Goal: Transaction & Acquisition: Obtain resource

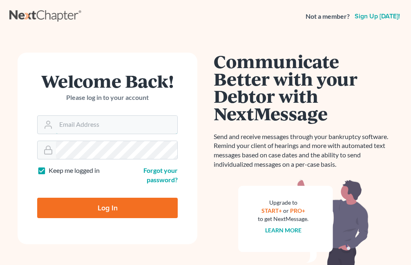
type input "[EMAIL_ADDRESS][PERSON_NAME][DOMAIN_NAME]"
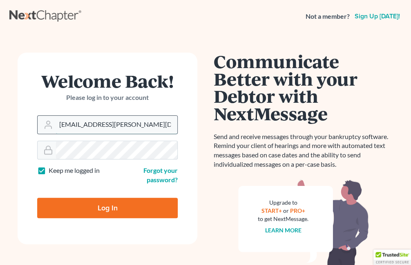
click at [95, 125] on input "[EMAIL_ADDRESS][PERSON_NAME][DOMAIN_NAME]" at bounding box center [116, 125] width 121 height 18
click at [79, 206] on input "Log In" at bounding box center [107, 208] width 140 height 20
type input "Thinking..."
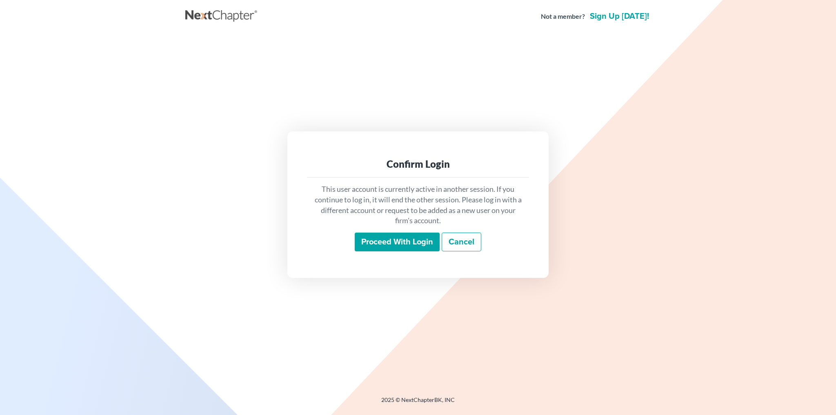
click at [369, 245] on input "Proceed with login" at bounding box center [397, 242] width 85 height 19
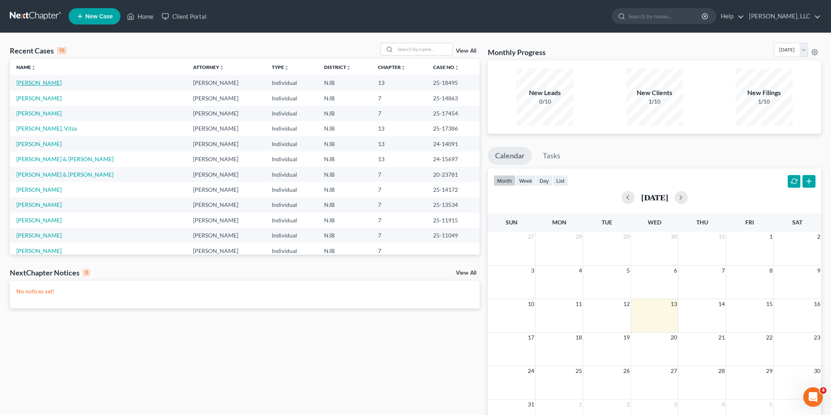
click at [47, 82] on link "Cook, Timothy" at bounding box center [38, 82] width 45 height 7
drag, startPoint x: 47, startPoint y: 82, endPoint x: 78, endPoint y: 87, distance: 31.9
click at [47, 82] on link "Cook, Timothy" at bounding box center [38, 82] width 45 height 7
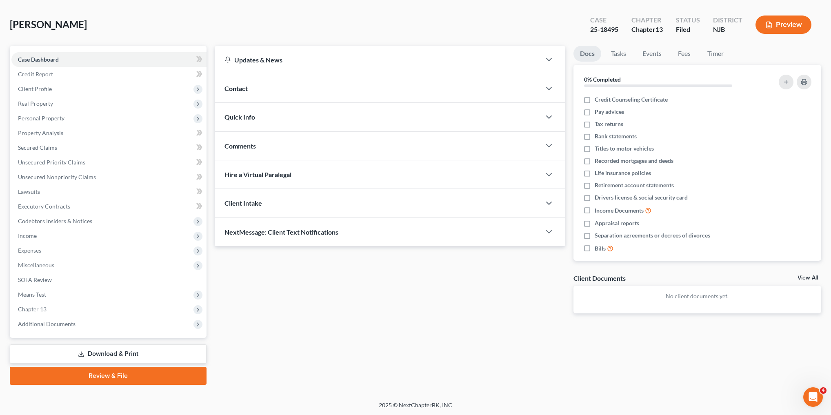
click at [142, 350] on link "Download & Print" at bounding box center [108, 354] width 197 height 19
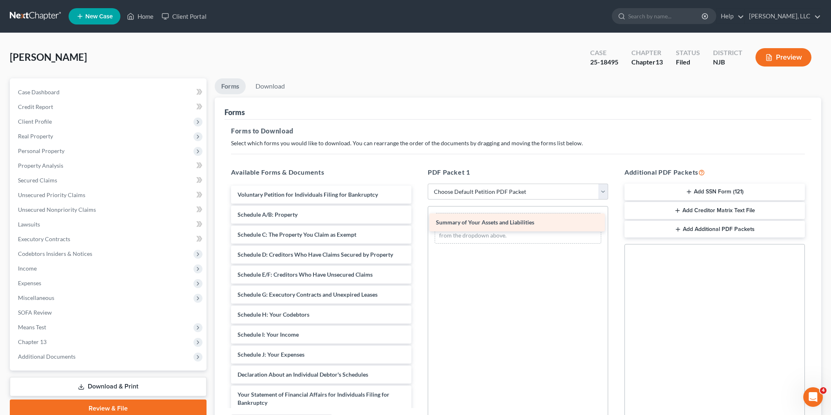
drag, startPoint x: 331, startPoint y: 216, endPoint x: 535, endPoint y: 223, distance: 204.7
click at [418, 223] on div "Summary of Your Assets and Liabilities Voluntary Petition for Individuals Filin…" at bounding box center [322, 353] width 194 height 334
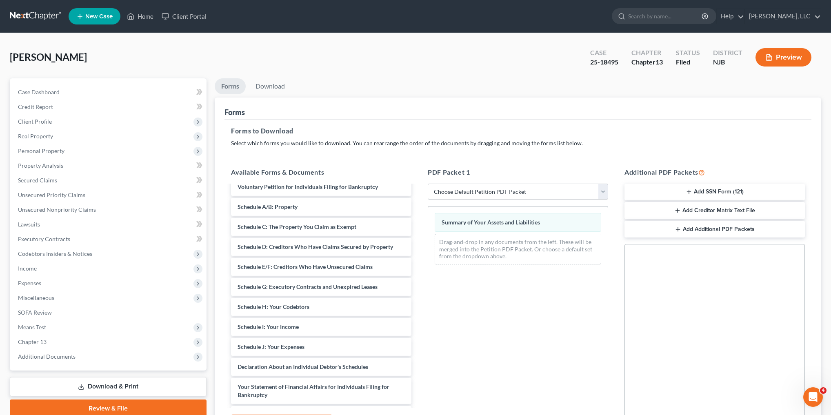
scroll to position [12, 0]
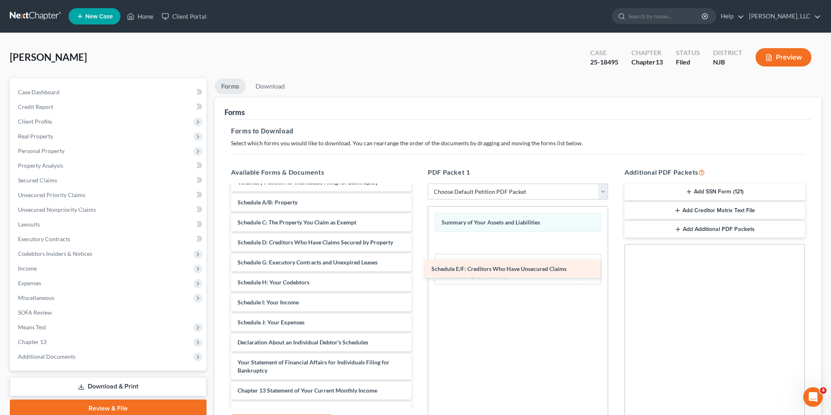
drag, startPoint x: 308, startPoint y: 262, endPoint x: 506, endPoint y: 261, distance: 198.1
click at [418, 261] on div "Schedule E/F: Creditors Who Have Unsecured Claims Voluntary Petition for Indivi…" at bounding box center [322, 331] width 194 height 314
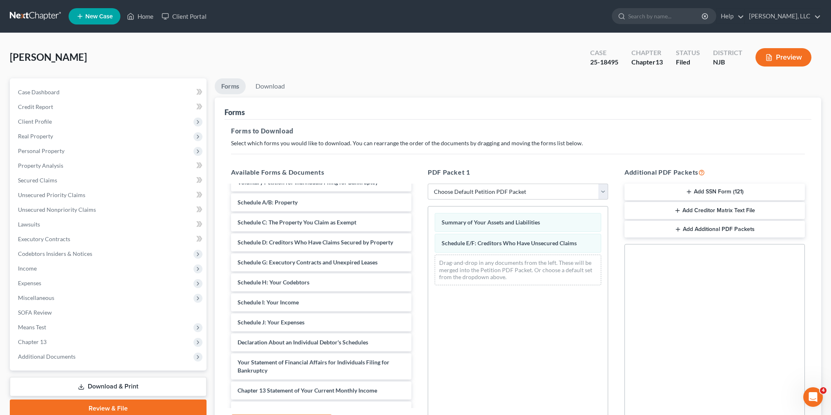
scroll to position [17, 0]
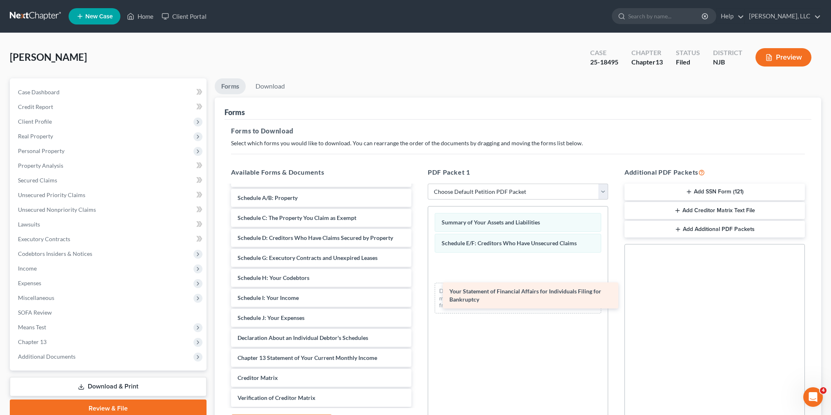
drag, startPoint x: 299, startPoint y: 359, endPoint x: 500, endPoint y: 279, distance: 215.9
click at [418, 279] on div "Your Statement of Financial Affairs for Individuals Filing for Bankruptcy Volun…" at bounding box center [322, 312] width 194 height 286
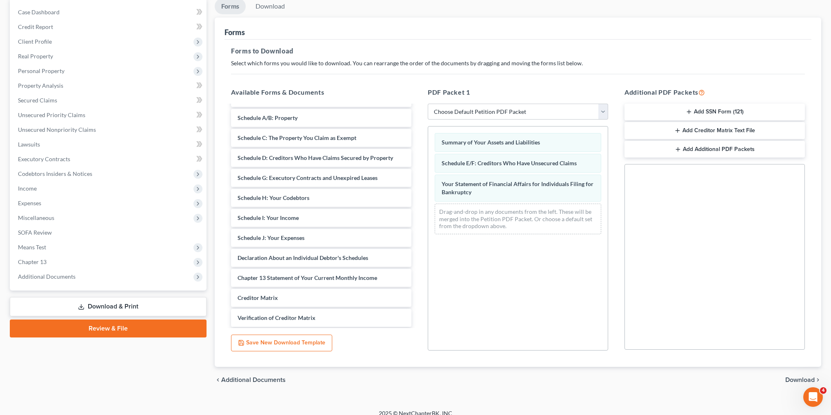
scroll to position [88, 0]
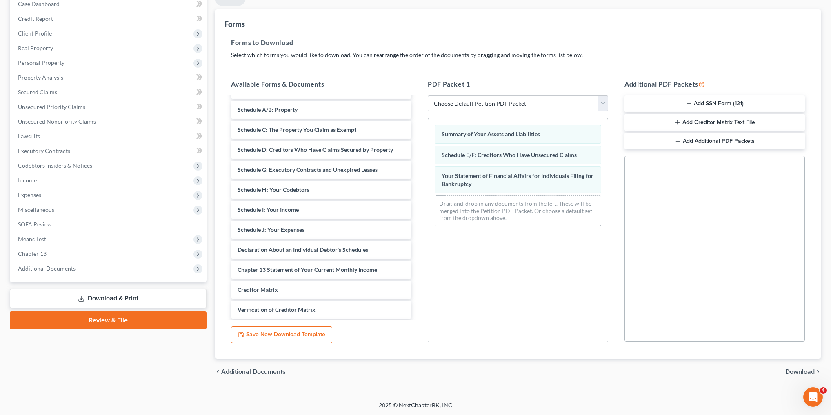
click at [798, 371] on span "Download" at bounding box center [800, 372] width 29 height 7
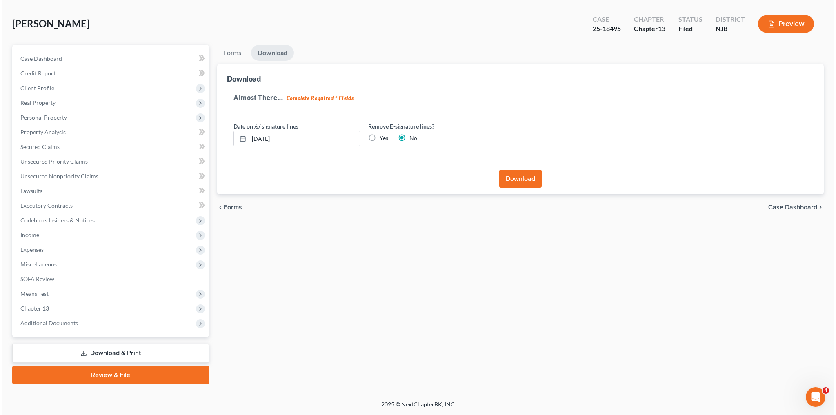
scroll to position [33, 0]
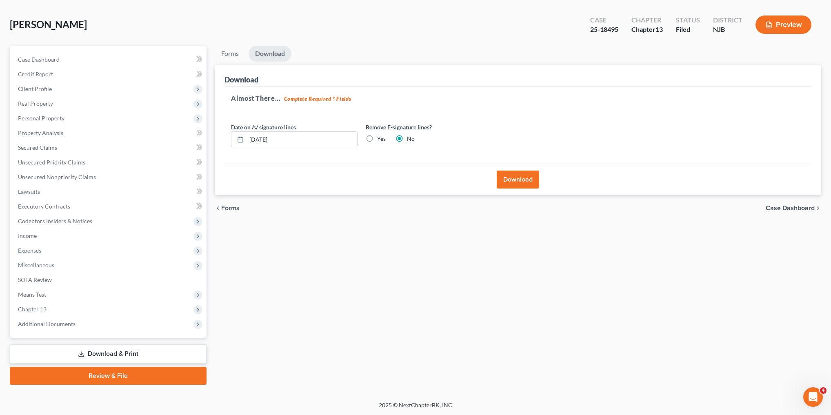
click at [508, 178] on button "Download" at bounding box center [518, 180] width 42 height 18
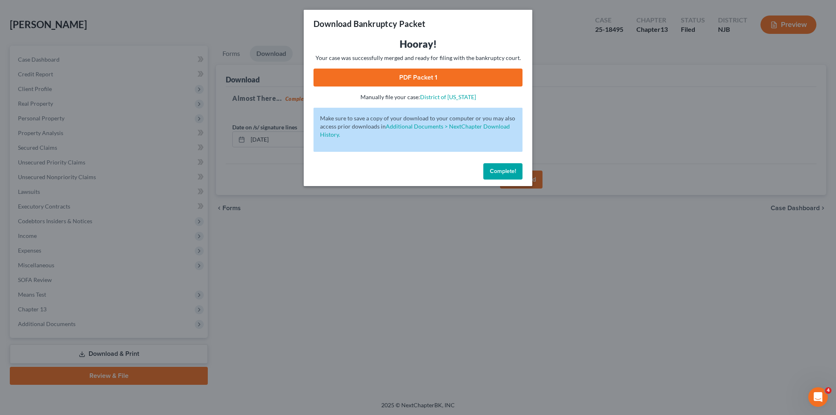
click at [418, 78] on link "PDF Packet 1" at bounding box center [418, 78] width 209 height 18
